Goal: Navigation & Orientation: Find specific page/section

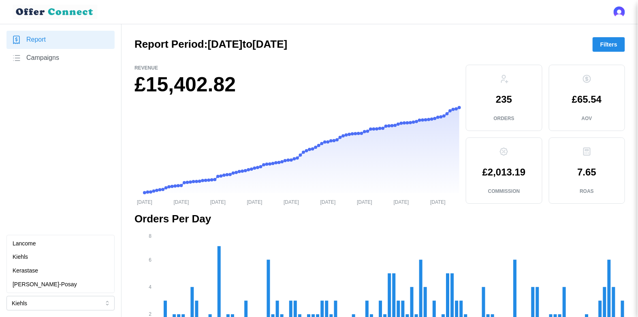
click at [104, 302] on button "Kiehls" at bounding box center [60, 303] width 108 height 15
click at [62, 43] on link "Report" at bounding box center [60, 40] width 108 height 18
click at [59, 60] on span "Campaigns" at bounding box center [42, 58] width 33 height 10
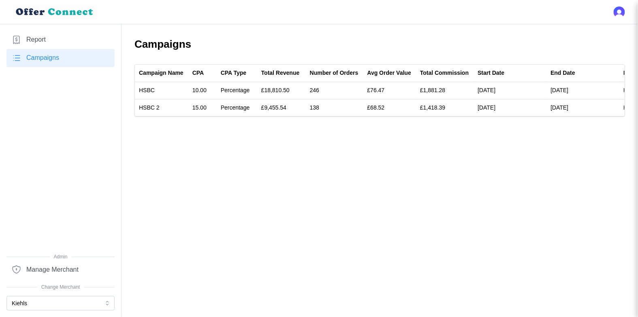
click at [47, 34] on link "Report" at bounding box center [60, 40] width 108 height 18
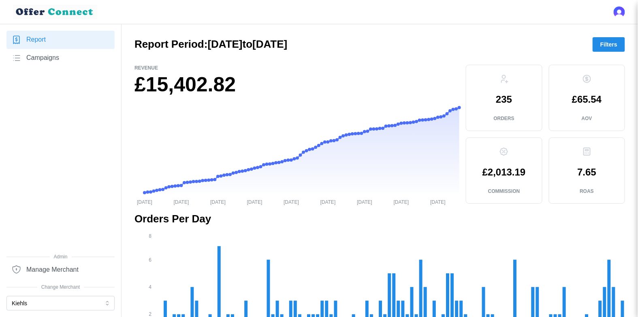
click at [45, 55] on span "Campaigns" at bounding box center [42, 58] width 33 height 10
